Goal: Task Accomplishment & Management: Manage account settings

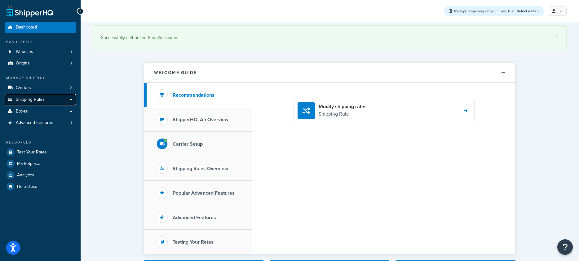
click at [34, 99] on span "Shipping Rules" at bounding box center [30, 99] width 29 height 5
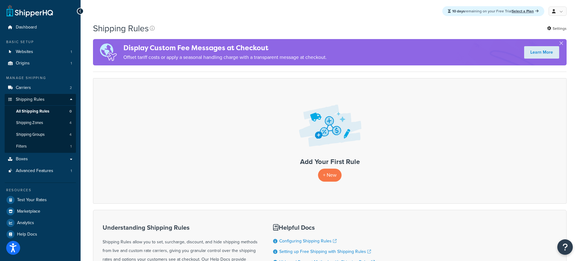
scroll to position [97, 0]
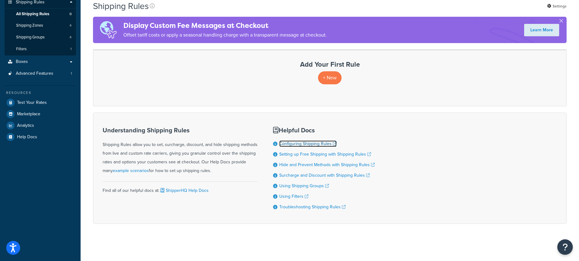
click at [286, 144] on link "Configuring Shipping Rules" at bounding box center [307, 143] width 57 height 7
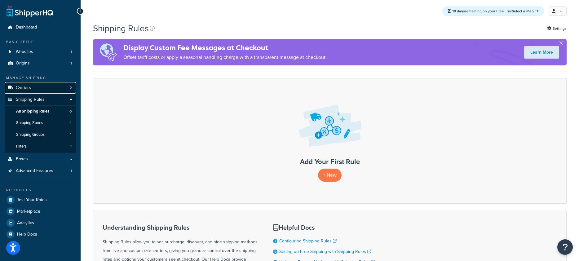
click at [50, 85] on link "Carriers 2" at bounding box center [40, 87] width 71 height 11
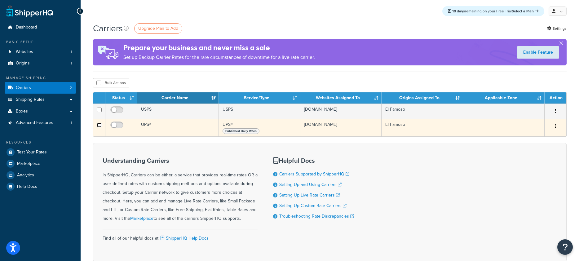
click at [99, 125] on input "checkbox" at bounding box center [99, 125] width 5 height 5
checkbox input "true"
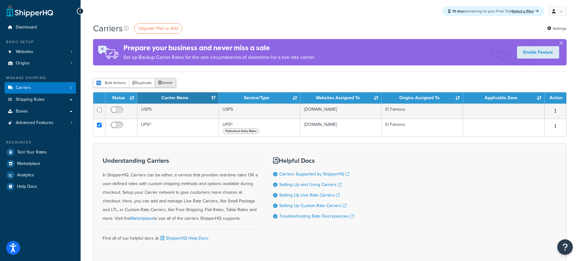
click at [171, 81] on button "Delete" at bounding box center [165, 82] width 21 height 9
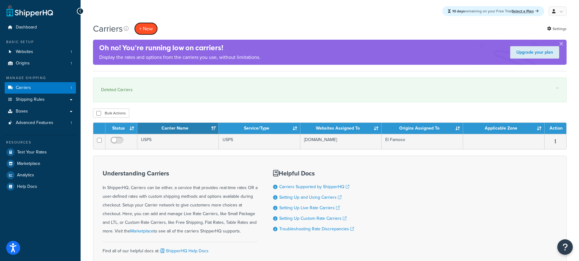
click at [143, 29] on button "+ New" at bounding box center [146, 28] width 24 height 13
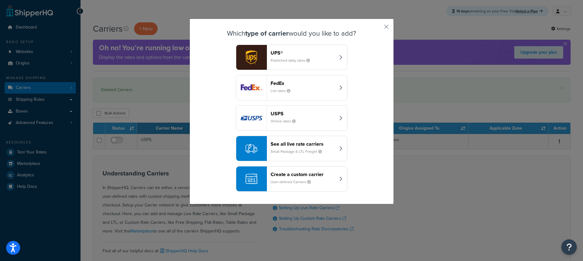
click at [324, 150] on div "See all live rate carriers Small Package & LTL Freight" at bounding box center [303, 148] width 65 height 15
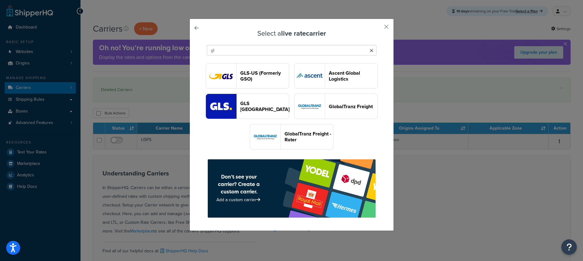
type input "g"
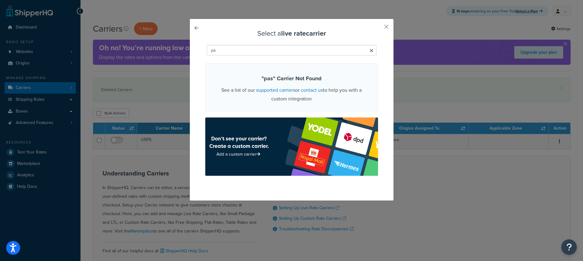
type input "p"
type input "a"
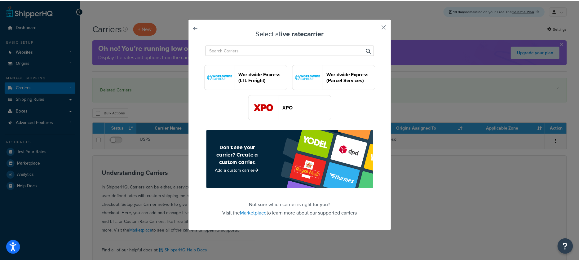
scroll to position [1790, 0]
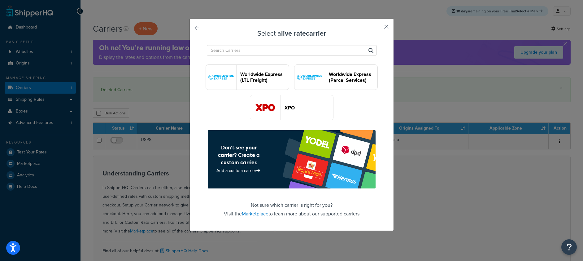
click at [378, 28] on button "button" at bounding box center [378, 29] width 2 height 2
